Goal: Find specific page/section

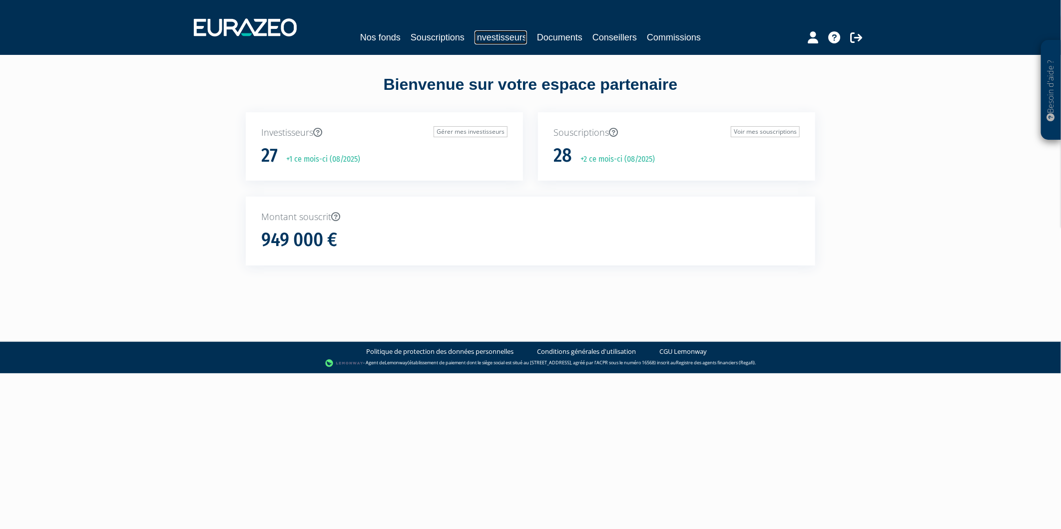
click at [491, 33] on link "Investisseurs" at bounding box center [500, 37] width 52 height 14
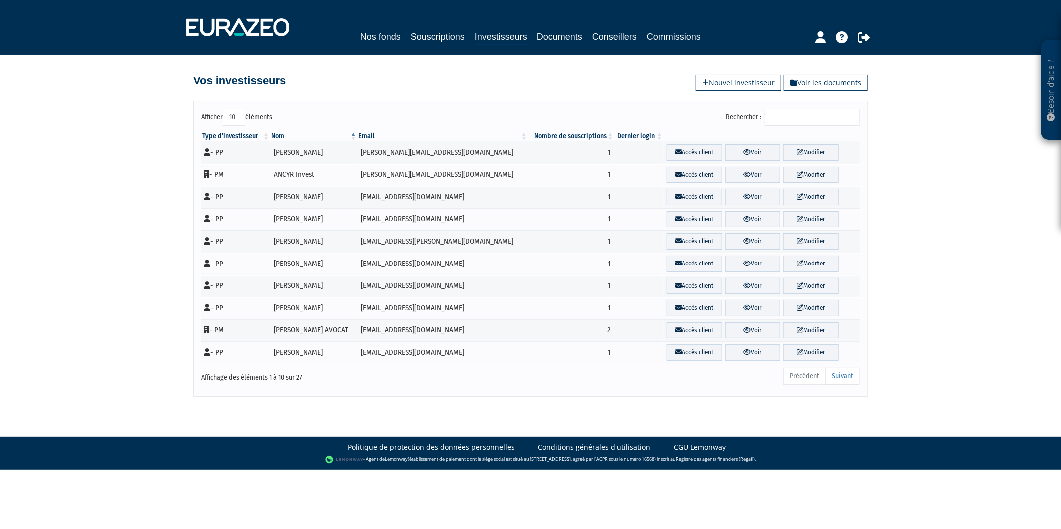
click at [821, 110] on input "Rechercher :" at bounding box center [812, 117] width 95 height 17
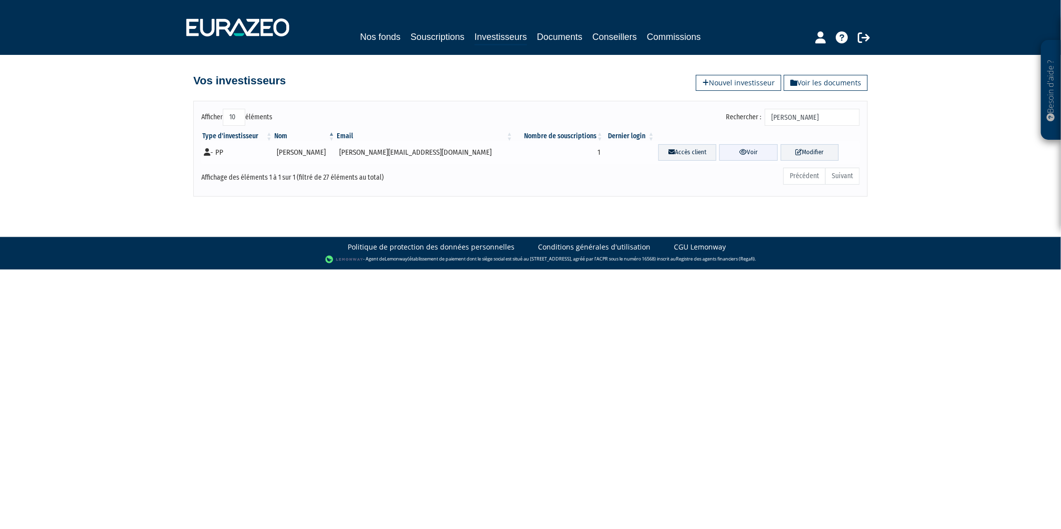
type input "[PERSON_NAME]"
click at [739, 152] on icon at bounding box center [742, 152] width 7 height 6
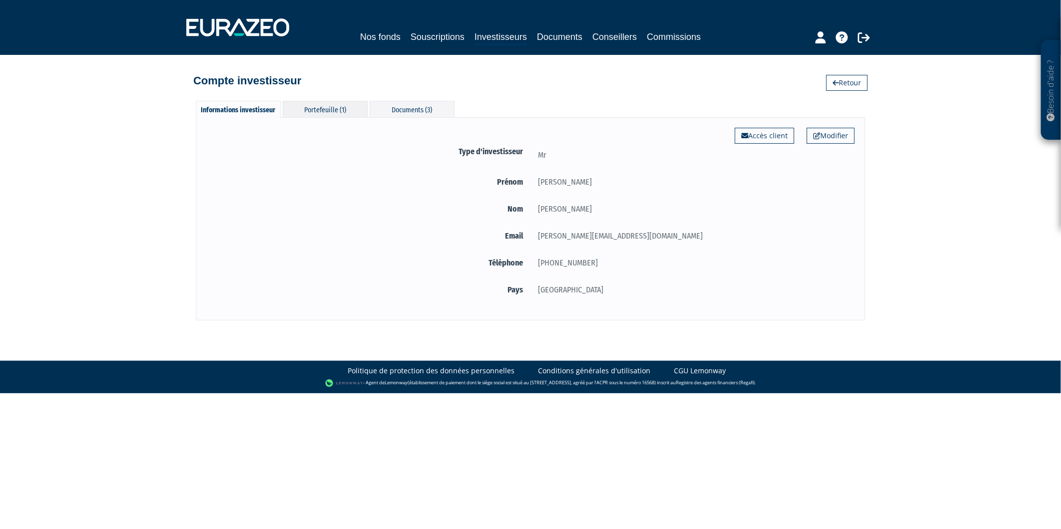
click at [342, 114] on div "Portefeuille (1)" at bounding box center [325, 109] width 85 height 16
